Goal: Navigation & Orientation: Find specific page/section

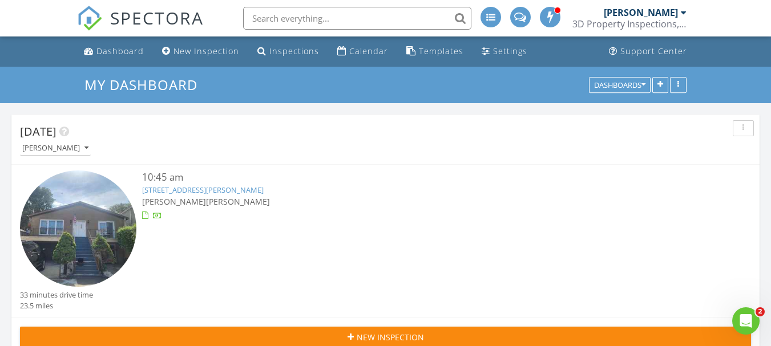
scroll to position [2141, 789]
click at [370, 55] on div "Calendar" at bounding box center [368, 51] width 39 height 11
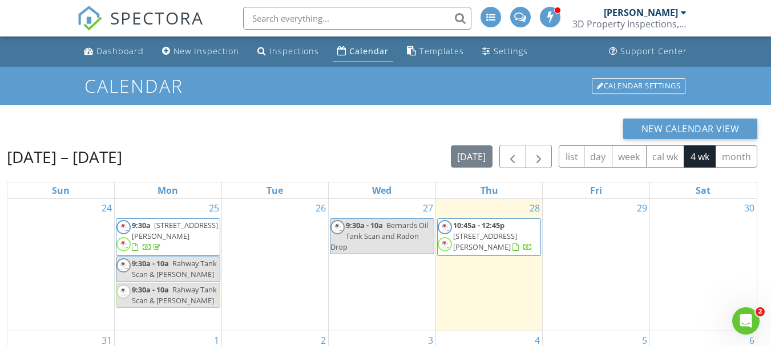
click at [515, 239] on span "[STREET_ADDRESS][PERSON_NAME]" at bounding box center [485, 241] width 64 height 21
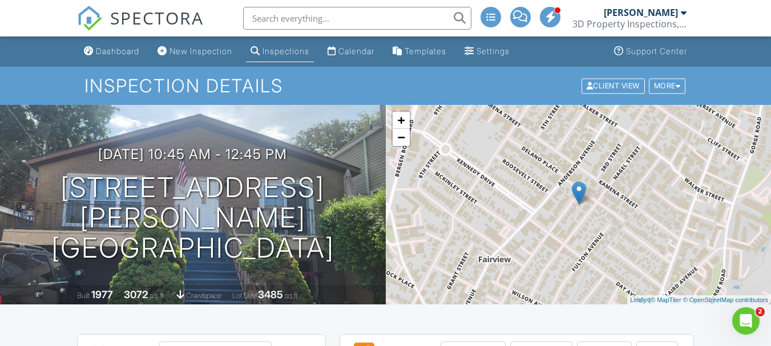
scroll to position [267, 0]
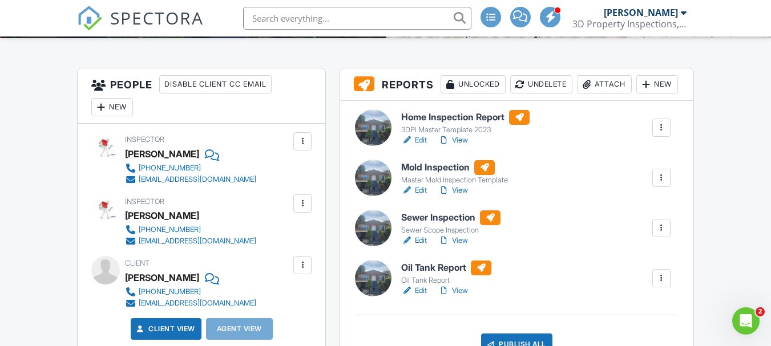
click at [430, 225] on h6 "Sewer Inspection" at bounding box center [450, 218] width 99 height 15
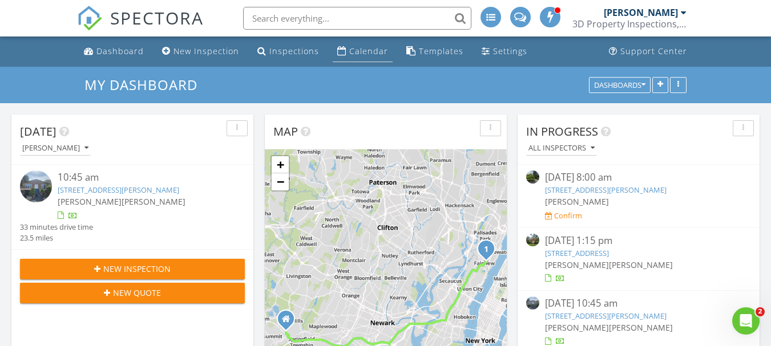
click at [354, 51] on div "Calendar" at bounding box center [368, 51] width 39 height 11
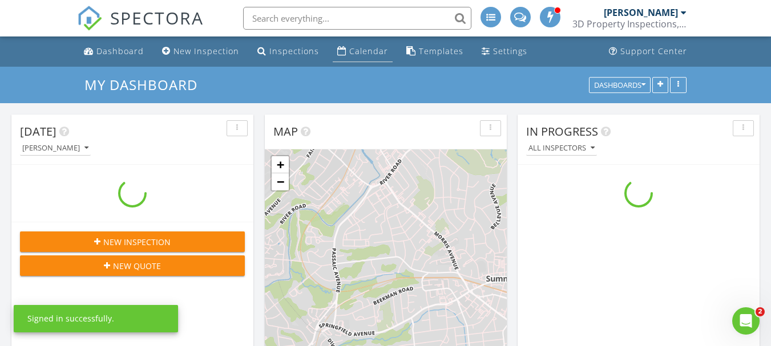
click at [363, 38] on li "Calendar" at bounding box center [362, 52] width 64 height 30
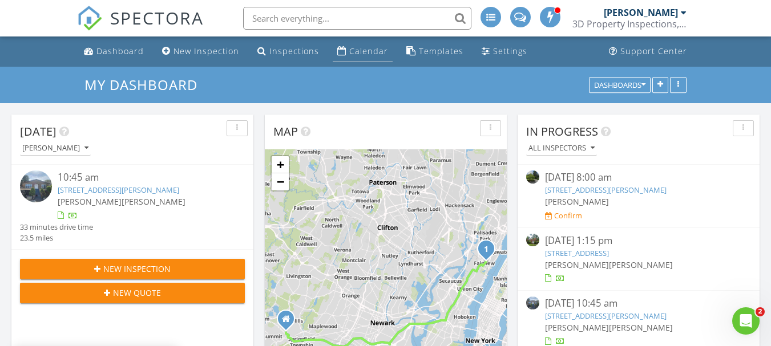
click at [360, 59] on link "Calendar" at bounding box center [363, 51] width 60 height 21
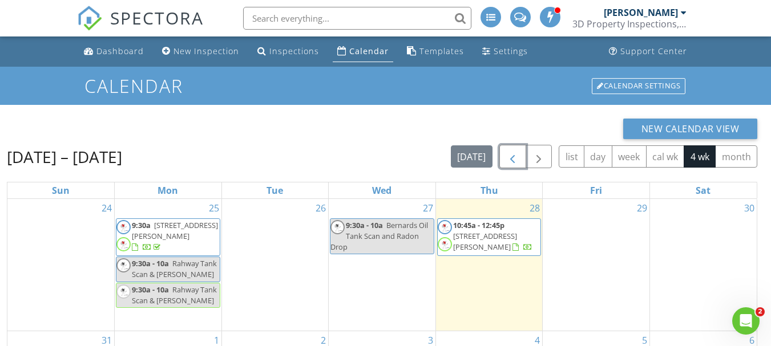
click at [509, 160] on span "button" at bounding box center [513, 157] width 14 height 14
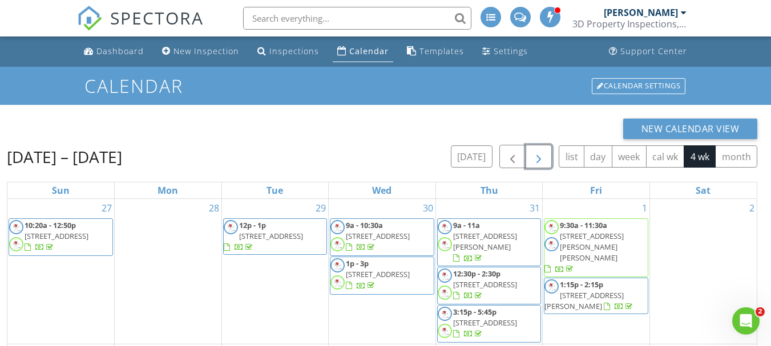
click at [544, 158] on span "button" at bounding box center [539, 157] width 14 height 14
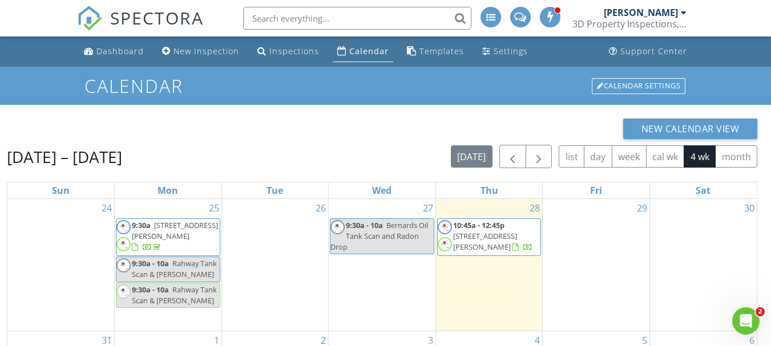
click at [240, 110] on div "New Calendar View [DATE] – [DATE] [DATE] list day week cal wk 4 wk month Sun Mo…" at bounding box center [385, 301] width 771 height 393
click at [361, 90] on h1 "Calendar" at bounding box center [385, 86] width 602 height 20
